Goal: Task Accomplishment & Management: Use online tool/utility

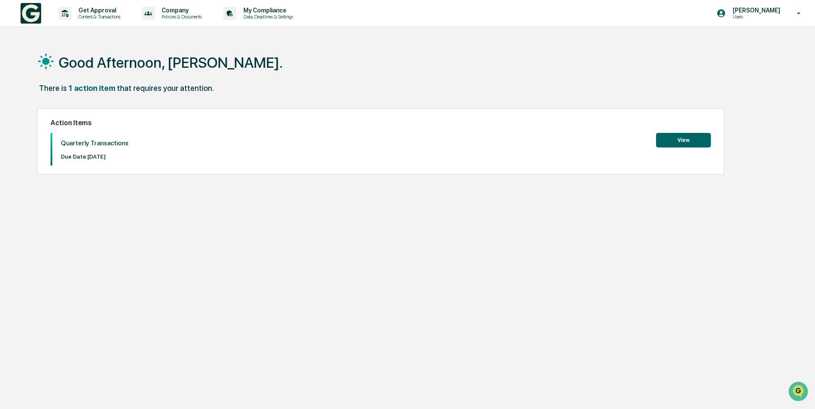
click at [667, 140] on button "View" at bounding box center [683, 140] width 55 height 15
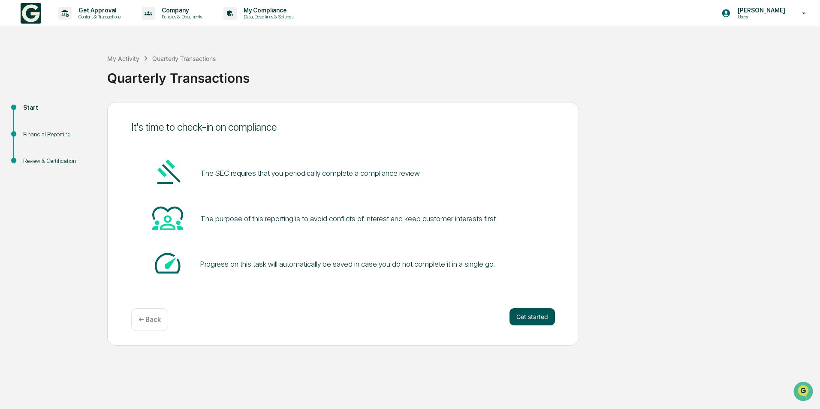
click at [523, 318] on button "Get started" at bounding box center [531, 316] width 45 height 17
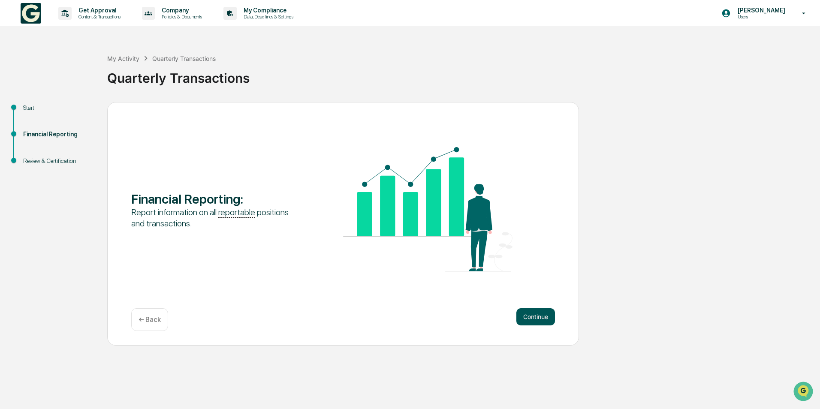
click at [529, 315] on button "Continue" at bounding box center [535, 316] width 39 height 17
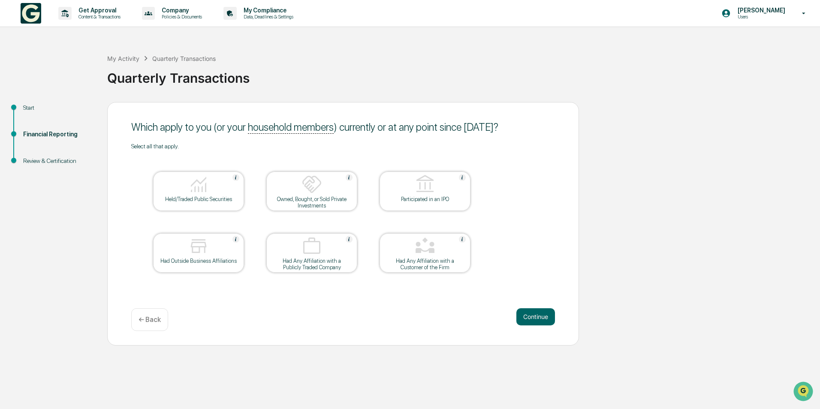
click at [191, 187] on img at bounding box center [198, 184] width 21 height 21
click at [537, 312] on button "Continue" at bounding box center [535, 316] width 39 height 17
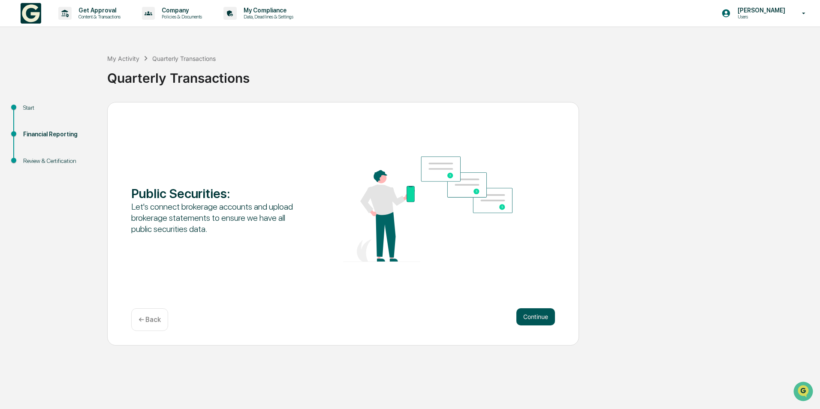
click at [538, 312] on button "Continue" at bounding box center [535, 316] width 39 height 17
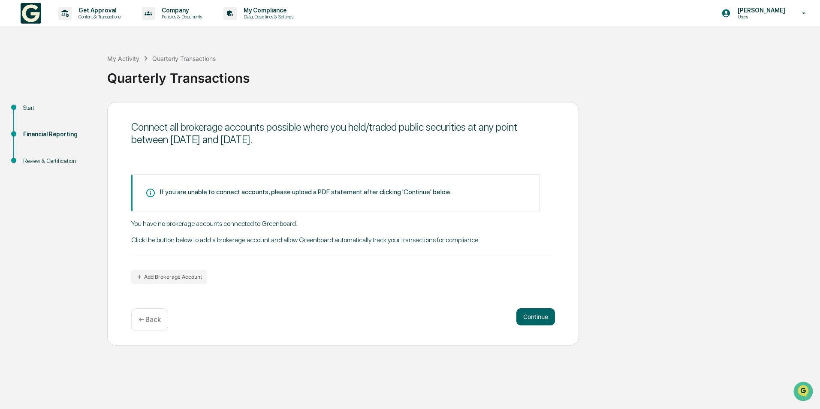
click at [151, 321] on p "← Back" at bounding box center [149, 319] width 22 height 8
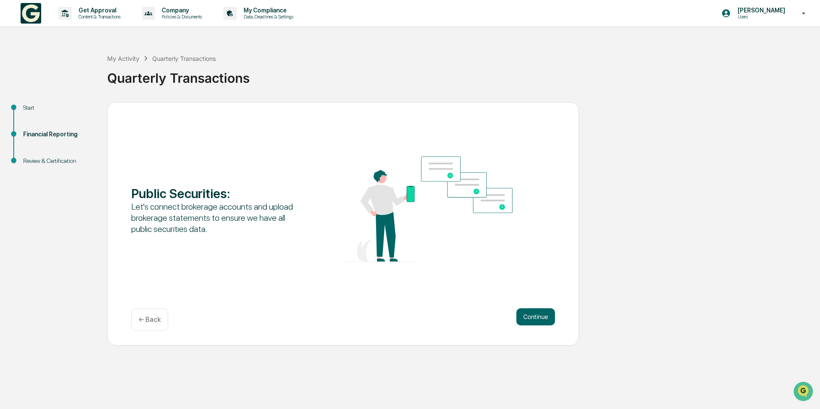
click at [151, 321] on p "← Back" at bounding box center [149, 319] width 22 height 8
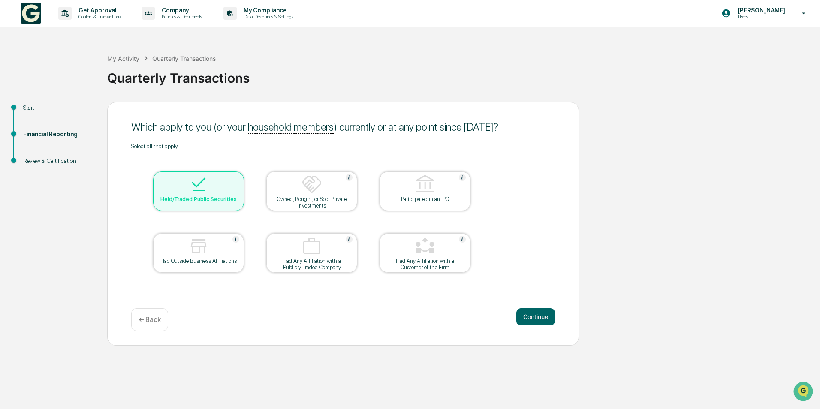
click at [151, 321] on p "← Back" at bounding box center [149, 319] width 22 height 8
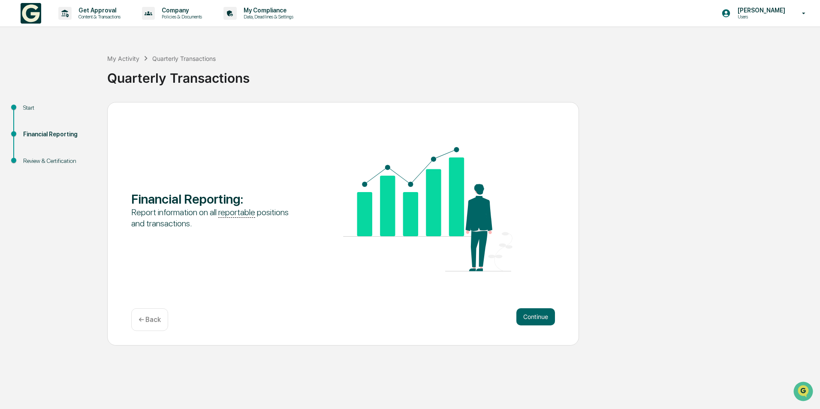
click at [151, 321] on p "← Back" at bounding box center [149, 319] width 22 height 8
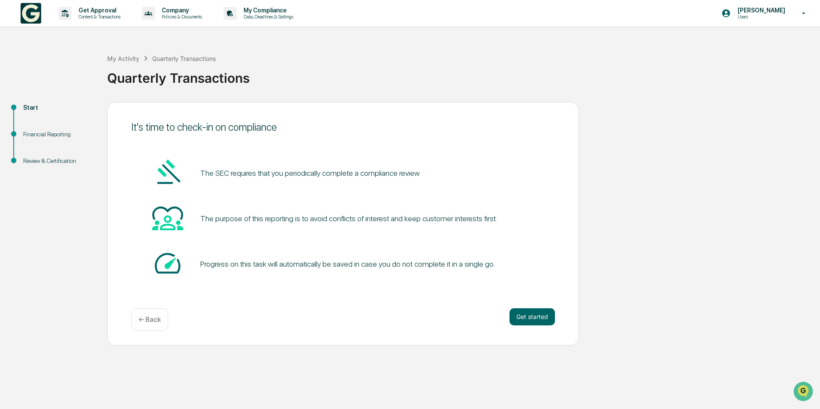
click at [151, 321] on p "← Back" at bounding box center [149, 319] width 22 height 8
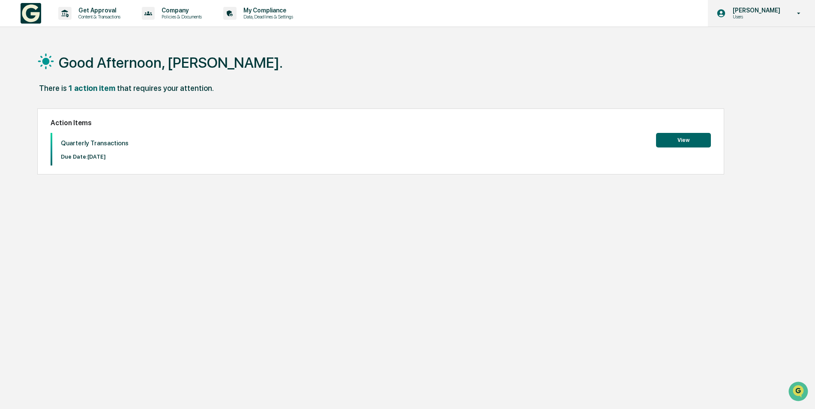
click at [796, 14] on icon at bounding box center [799, 13] width 15 height 8
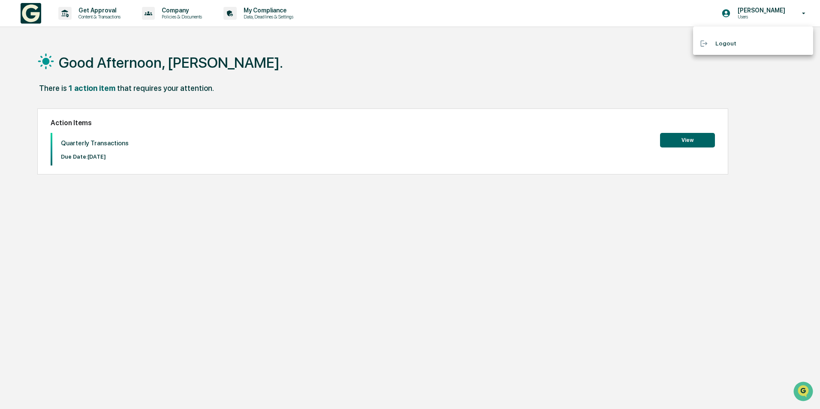
click at [731, 47] on li "Logout" at bounding box center [753, 44] width 120 height 16
